Goal: Find specific page/section

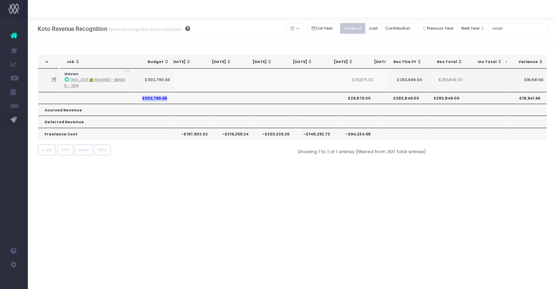
scroll to position [0, 60]
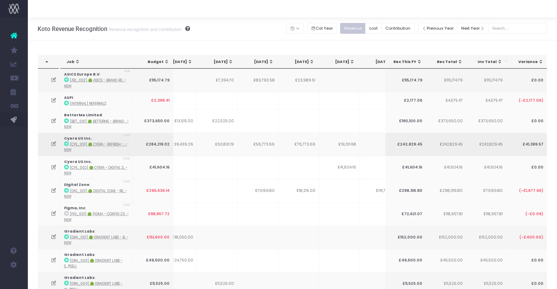
scroll to position [0, 113]
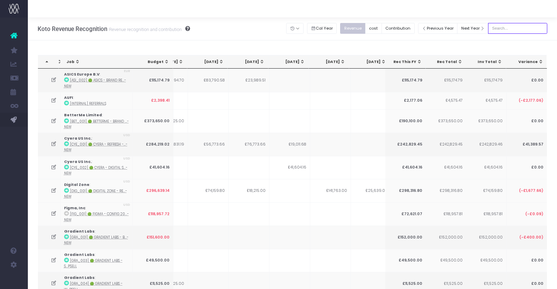
click at [514, 29] on input "text" at bounding box center [517, 28] width 59 height 11
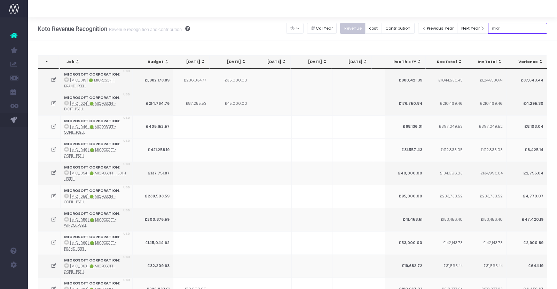
click at [504, 27] on input "micr" at bounding box center [517, 28] width 59 height 11
type input "micr"
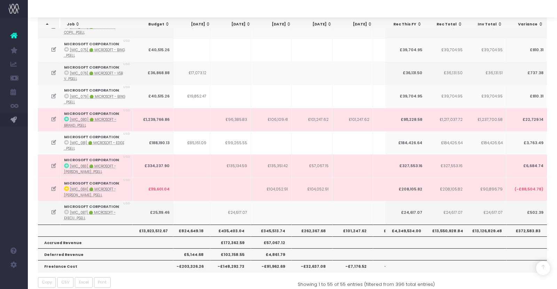
scroll to position [0, 86]
